Goal: Feedback & Contribution: Submit feedback/report problem

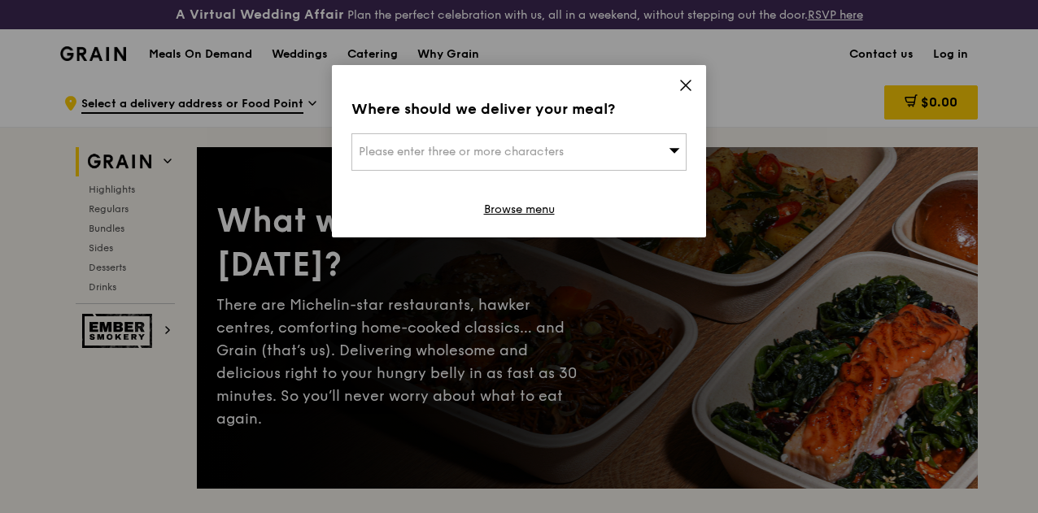
click at [596, 151] on div "Please enter three or more characters" at bounding box center [519, 151] width 335 height 37
type input "238838"
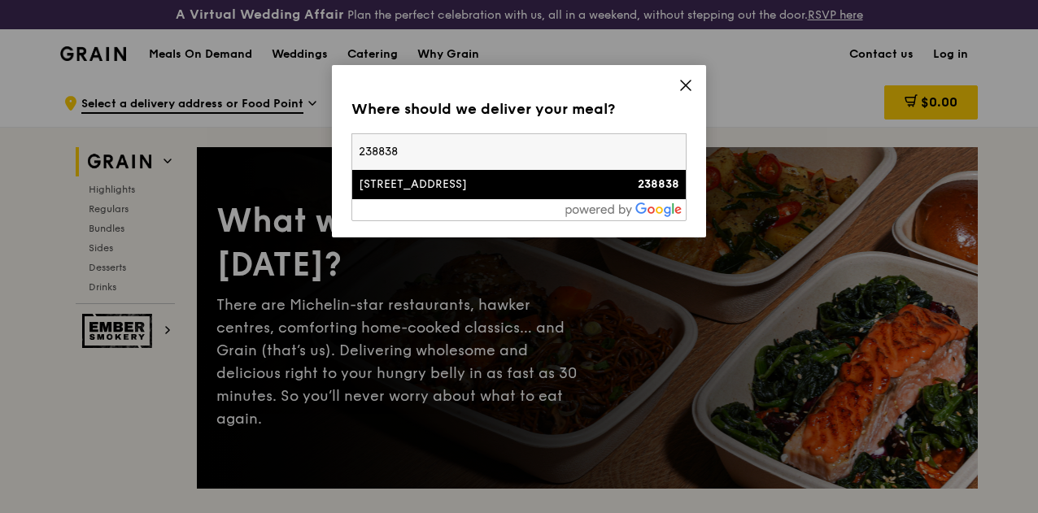
click at [587, 177] on div "[STREET_ADDRESS]" at bounding box center [479, 185] width 241 height 16
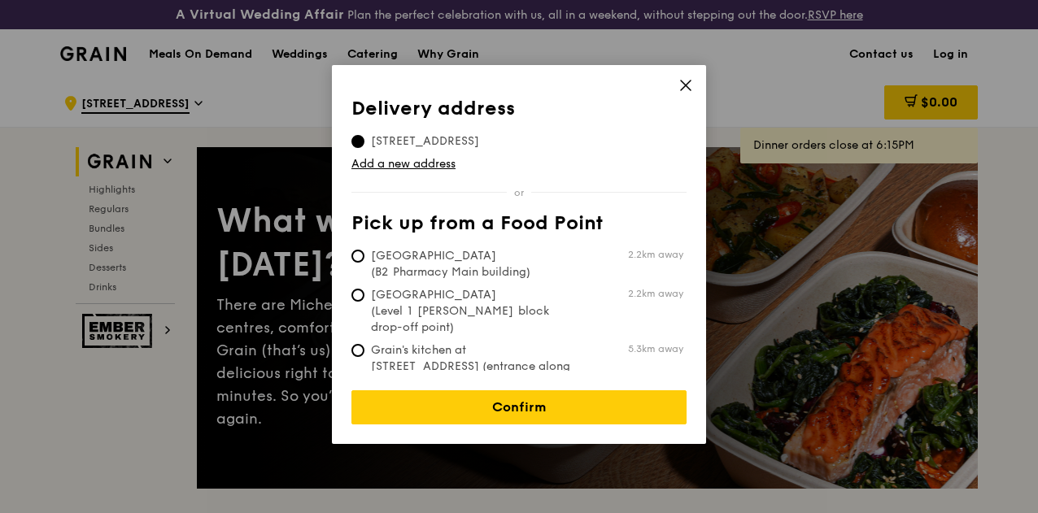
scroll to position [81, 0]
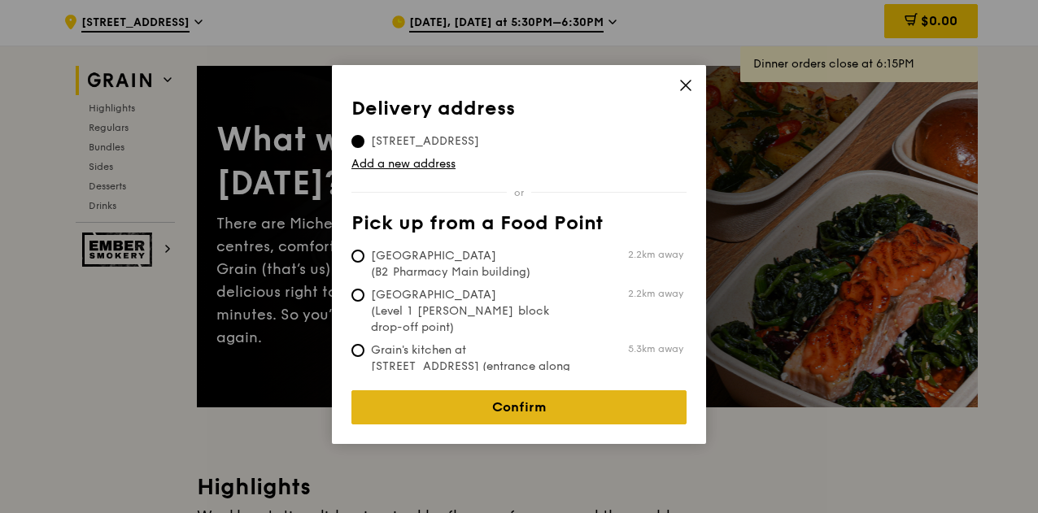
click at [530, 391] on link "Confirm" at bounding box center [519, 408] width 335 height 34
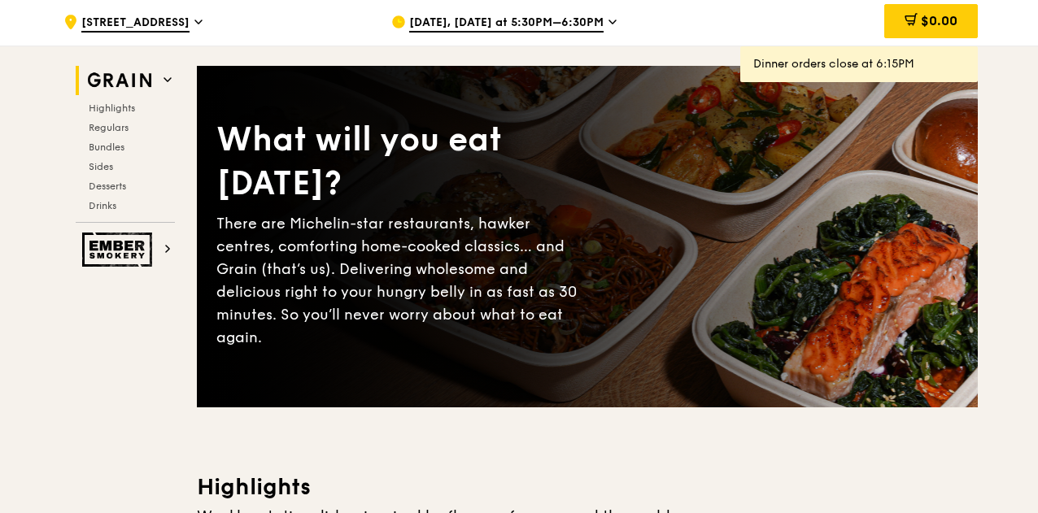
click at [533, 33] on span "[DATE], [DATE] at 5:30PM–6:30PM" at bounding box center [506, 24] width 194 height 18
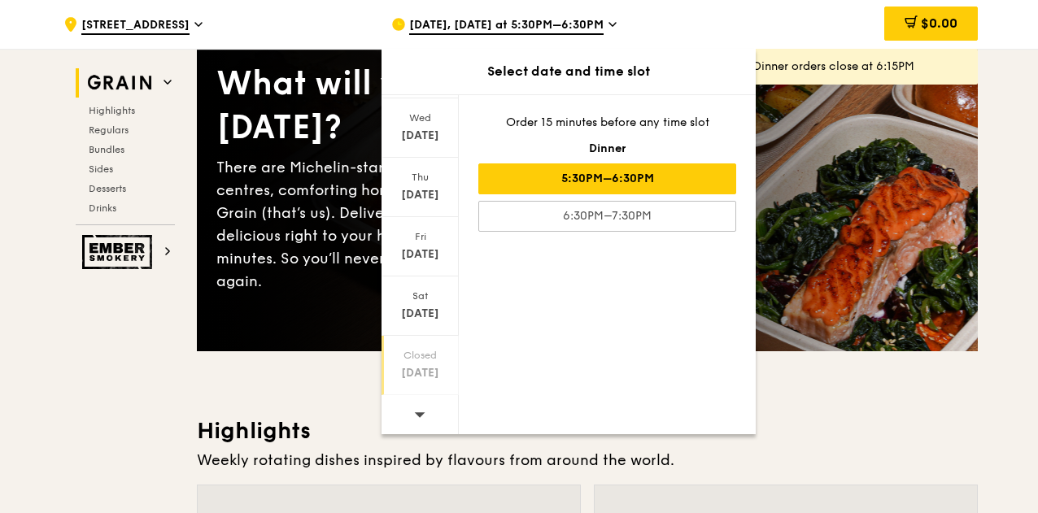
scroll to position [163, 0]
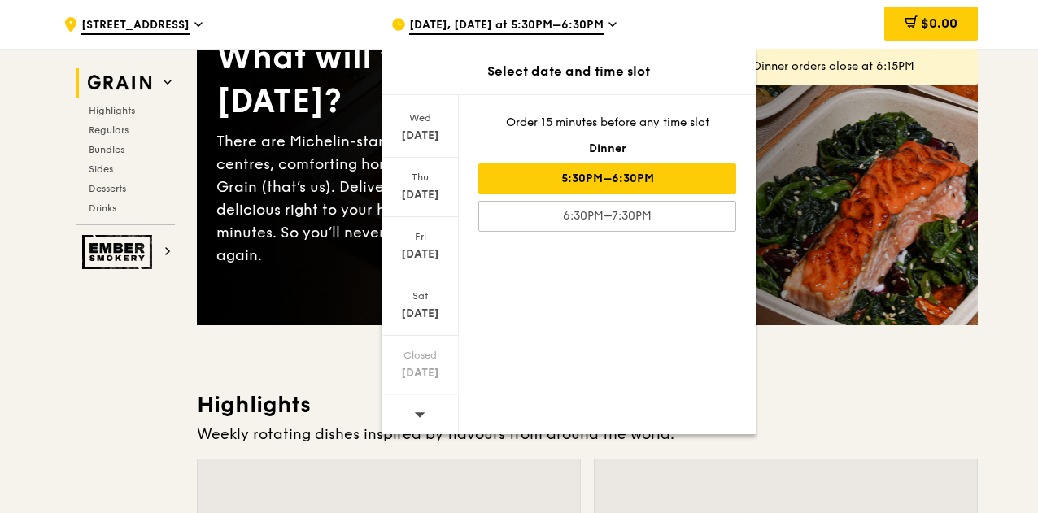
click at [424, 417] on icon at bounding box center [419, 414] width 11 height 12
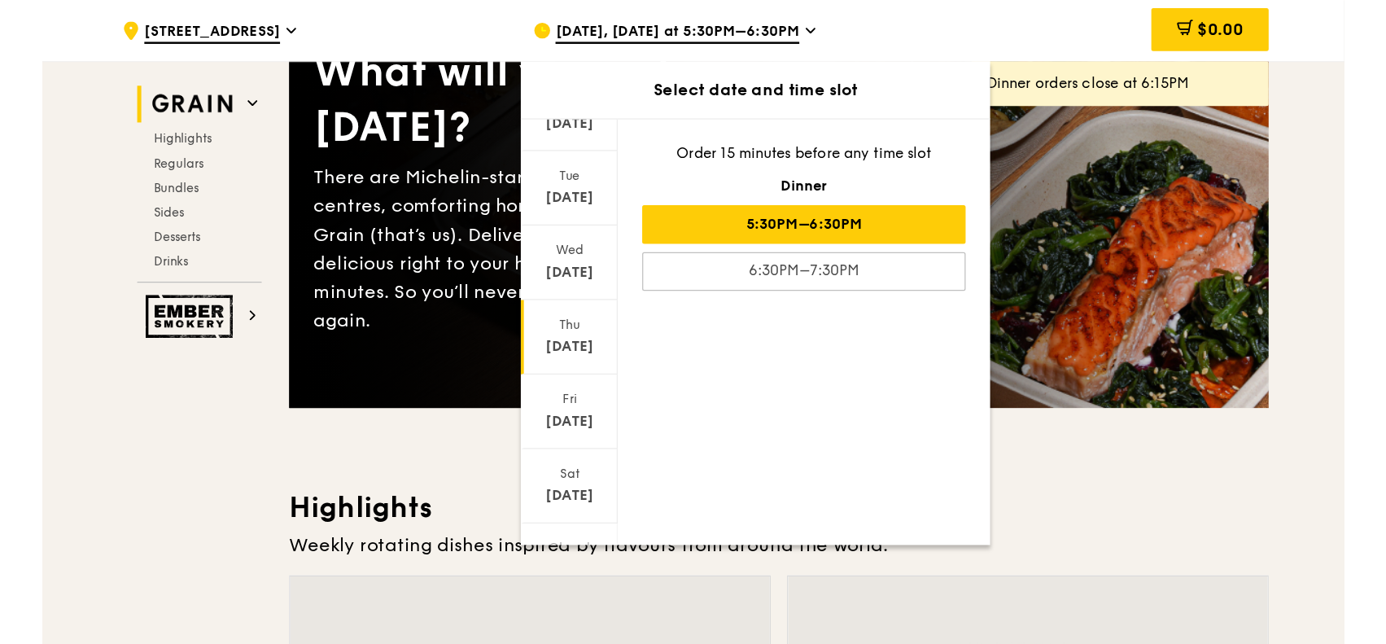
scroll to position [0, 0]
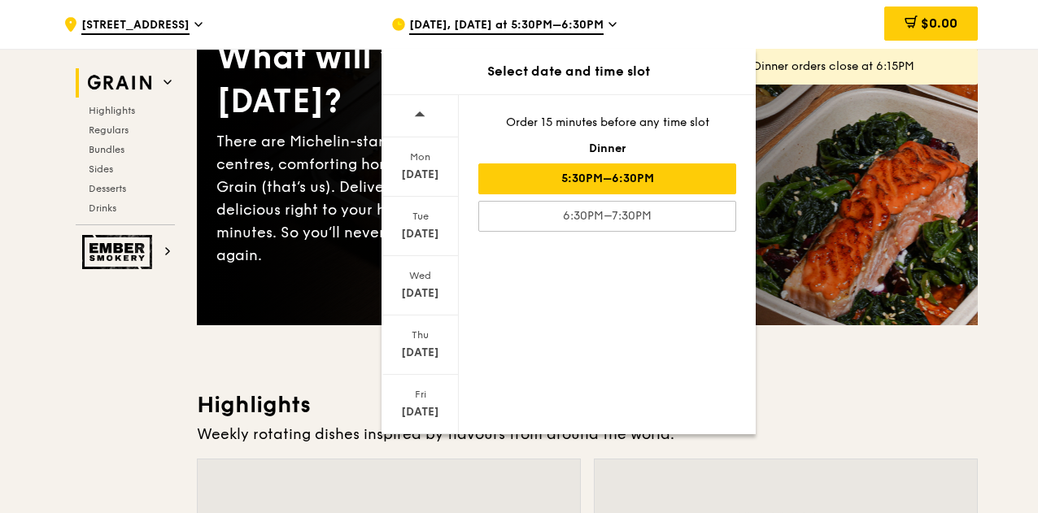
click at [351, 27] on div ".cls-1 { fill: none; stroke: #fff; stroke-linecap: round; stroke-linejoin: roun…" at bounding box center [214, 24] width 302 height 49
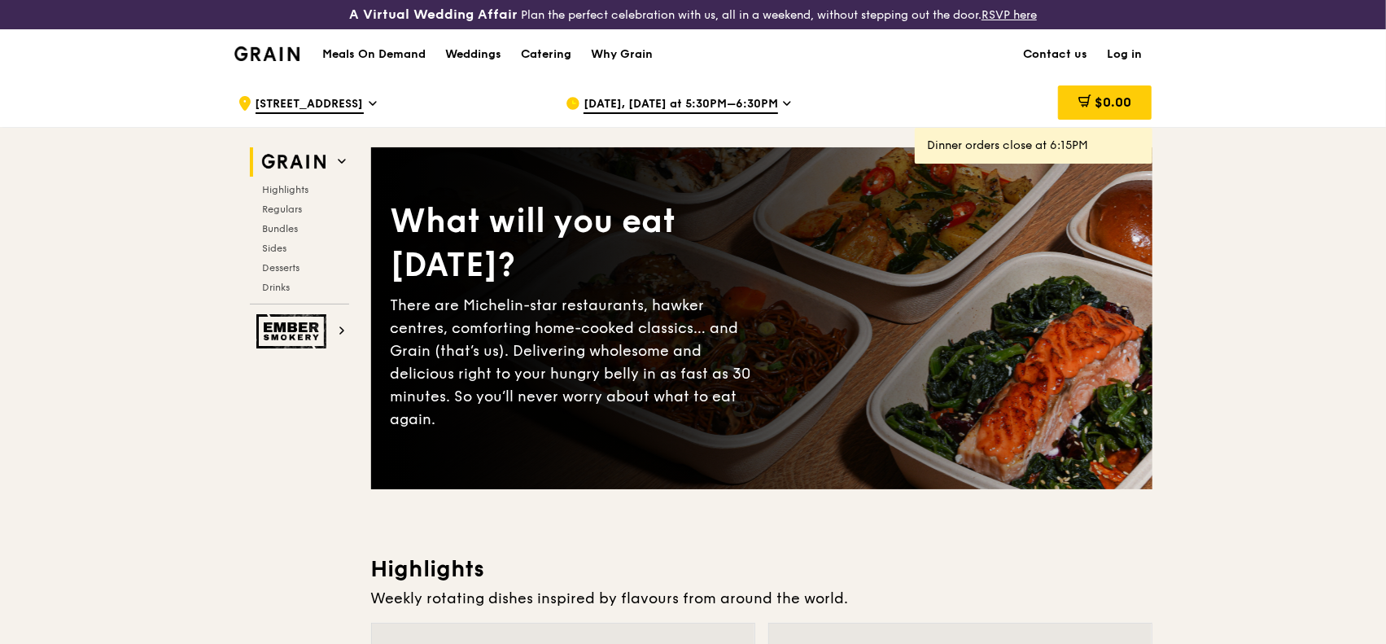
click at [288, 60] on img at bounding box center [267, 53] width 66 height 15
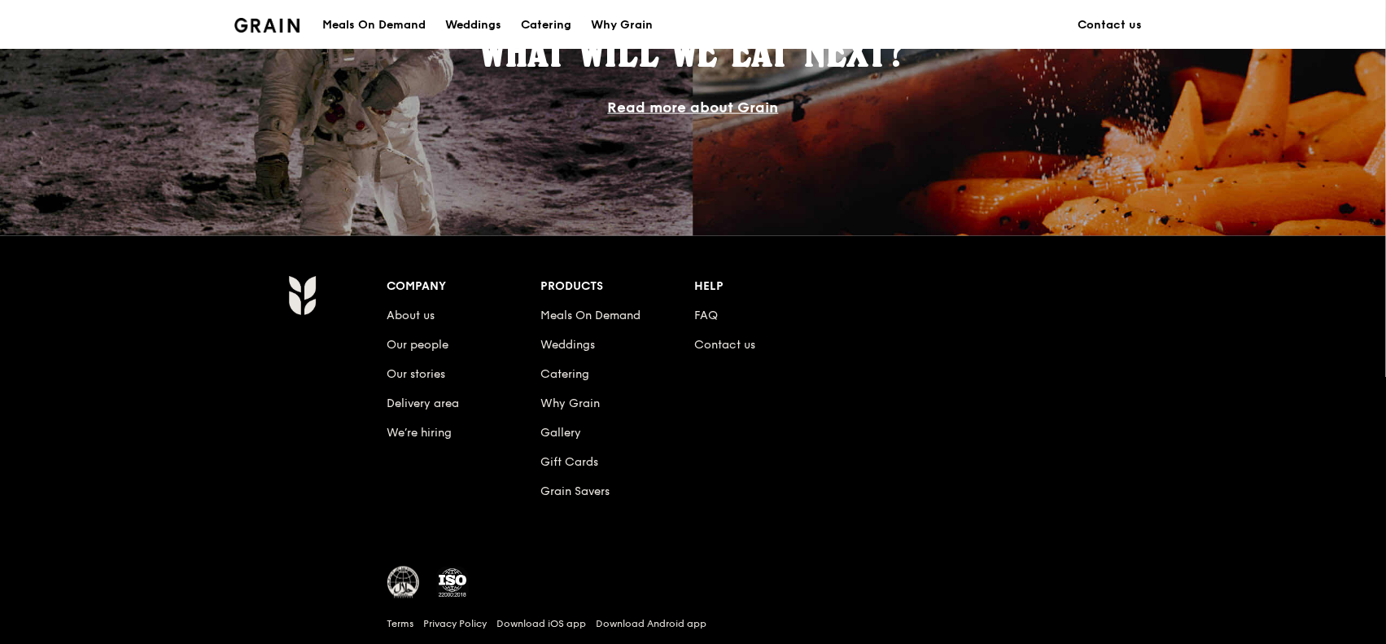
scroll to position [1557, 0]
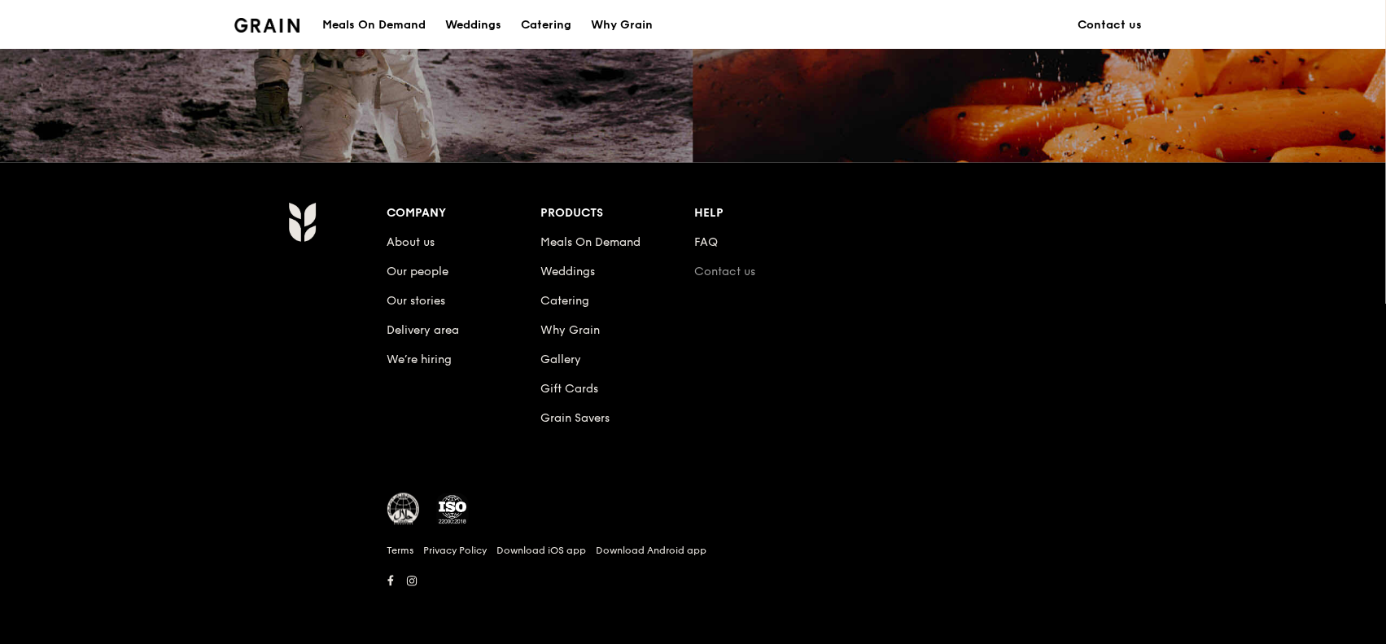
click at [710, 271] on link "Contact us" at bounding box center [724, 271] width 61 height 14
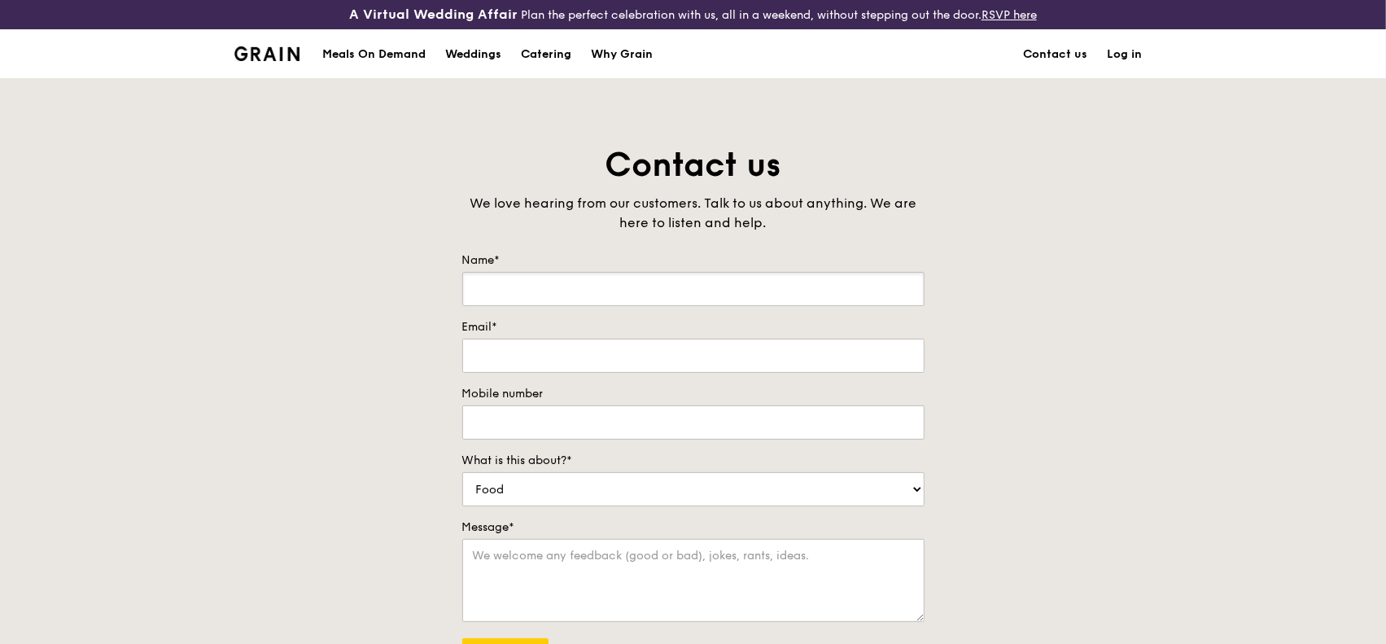
click at [582, 286] on input "Name*" at bounding box center [693, 289] width 462 height 34
type input "[PERSON_NAME]"
type input "[PERSON_NAME][EMAIL_ADDRESS][DOMAIN_NAME]"
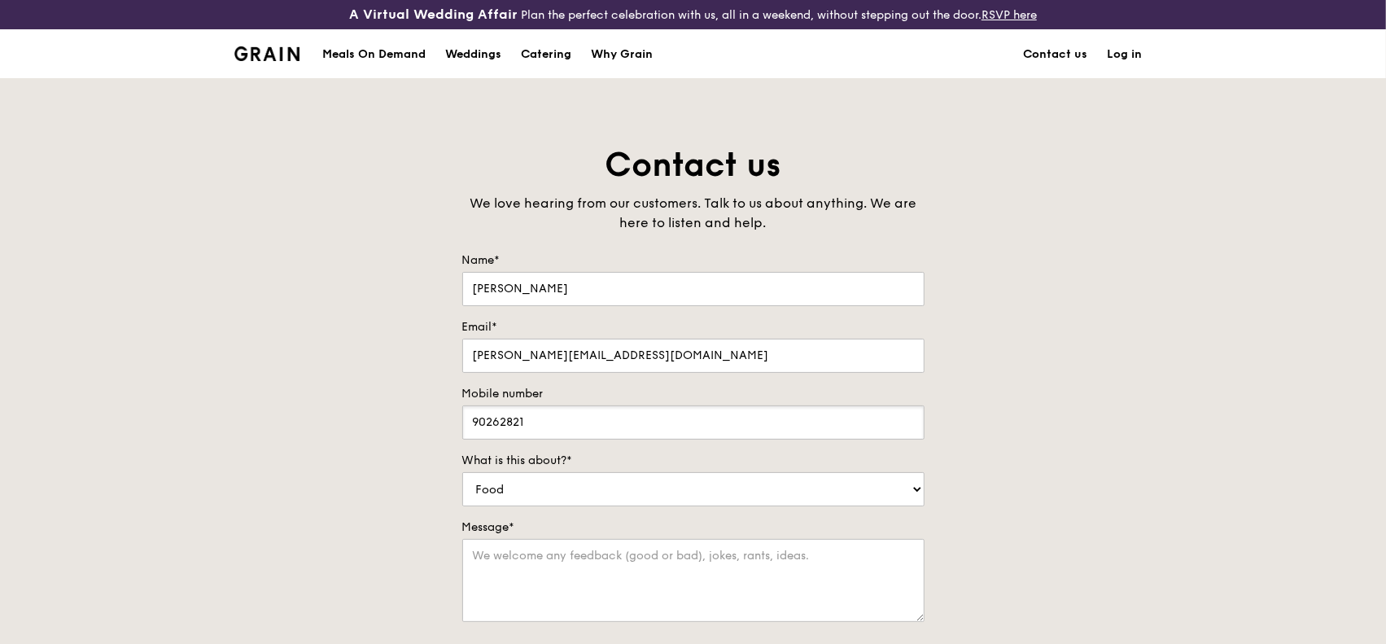
type input "90262821"
